Goal: Information Seeking & Learning: Check status

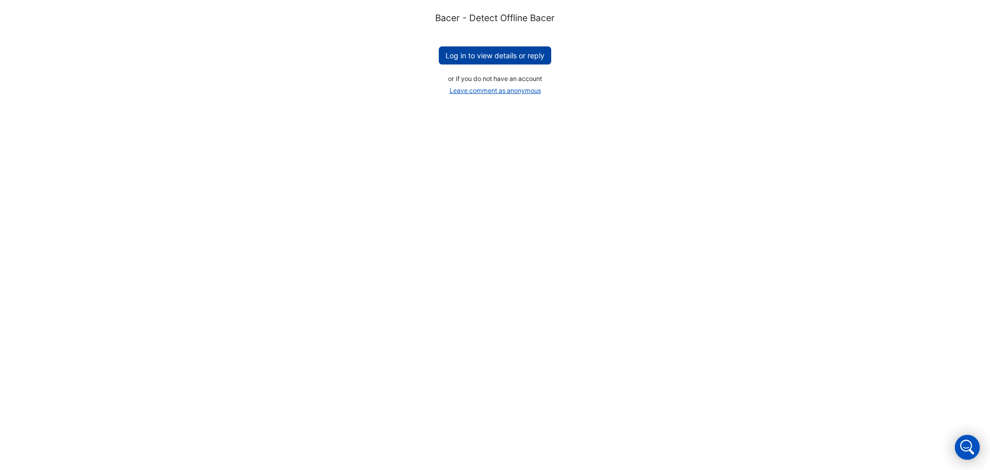
click at [485, 57] on button "Log in to view details or reply" at bounding box center [495, 55] width 112 height 18
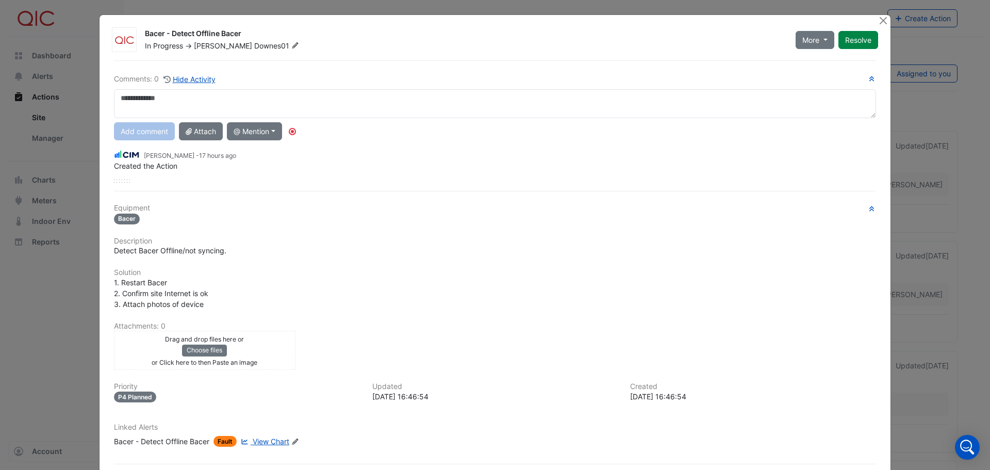
click at [267, 438] on span "View Chart" at bounding box center [271, 441] width 37 height 9
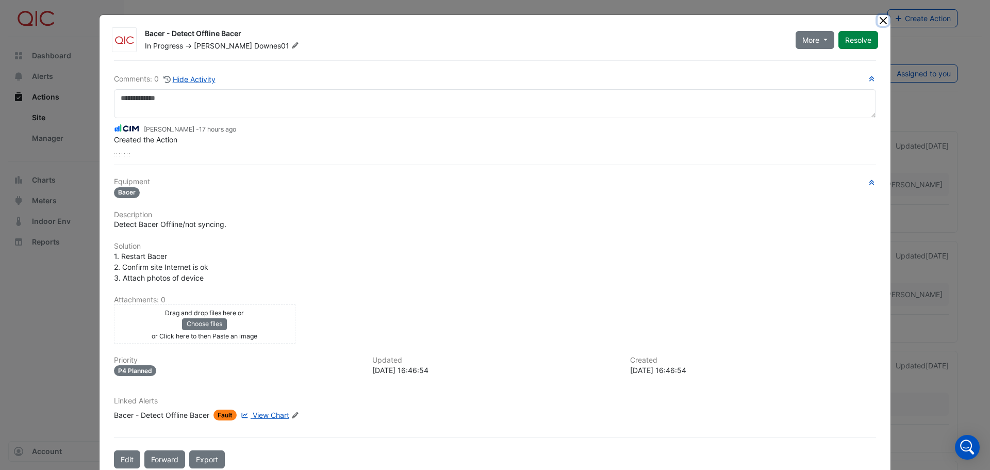
click at [880, 21] on button "Close" at bounding box center [883, 20] width 11 height 11
